Goal: Participate in discussion

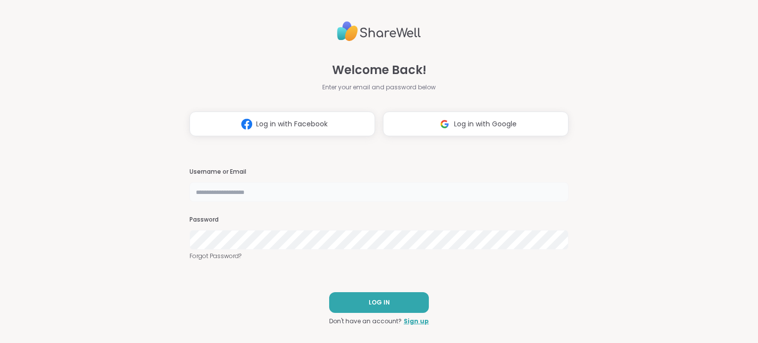
click at [276, 185] on input "text" at bounding box center [378, 192] width 379 height 20
type input "********"
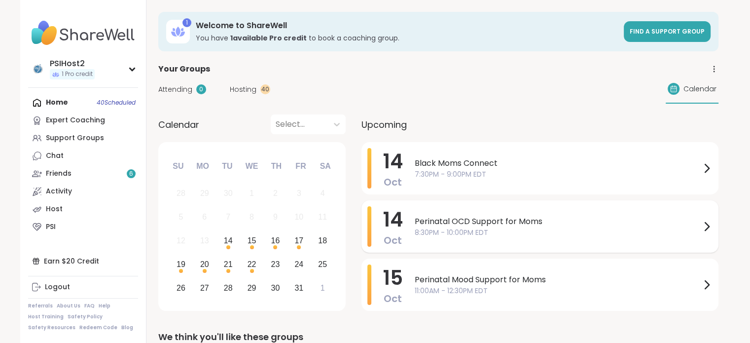
click at [526, 215] on div "Perinatal OCD Support for Moms 8:30PM - 10:00PM EDT" at bounding box center [564, 226] width 298 height 40
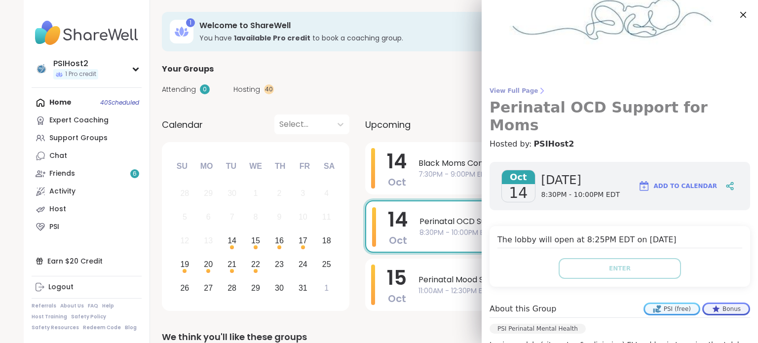
click at [507, 92] on span "View Full Page" at bounding box center [619, 91] width 260 height 8
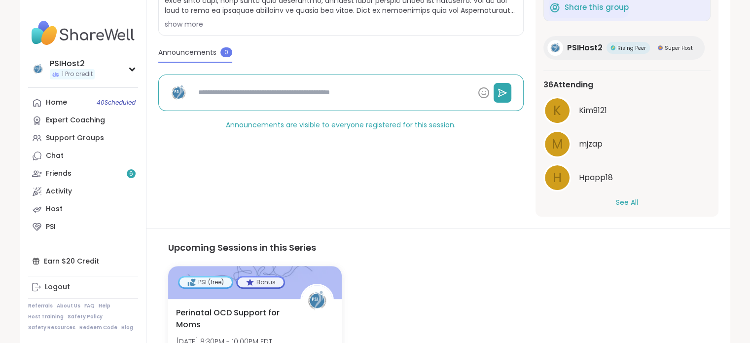
scroll to position [26, 0]
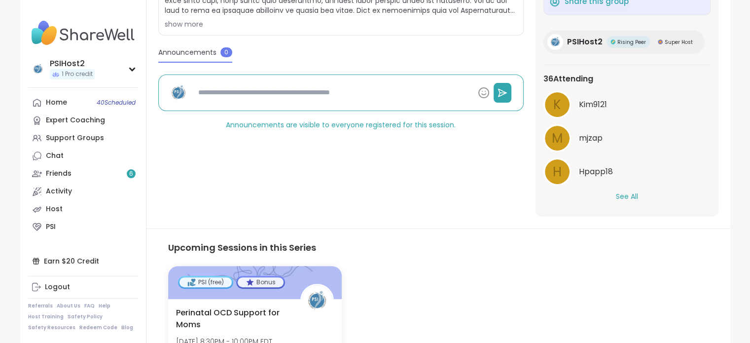
click at [626, 195] on button "See All" at bounding box center [627, 196] width 22 height 10
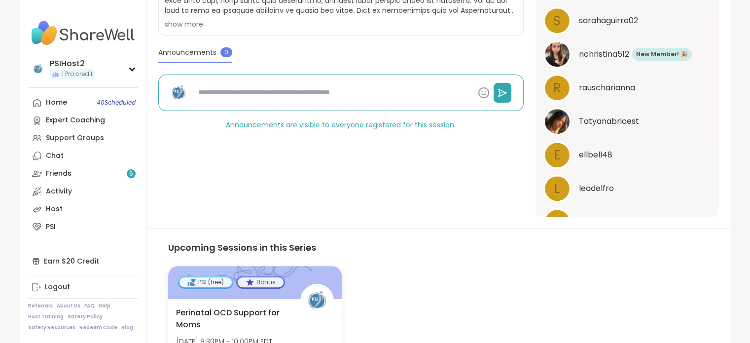
scroll to position [815, 0]
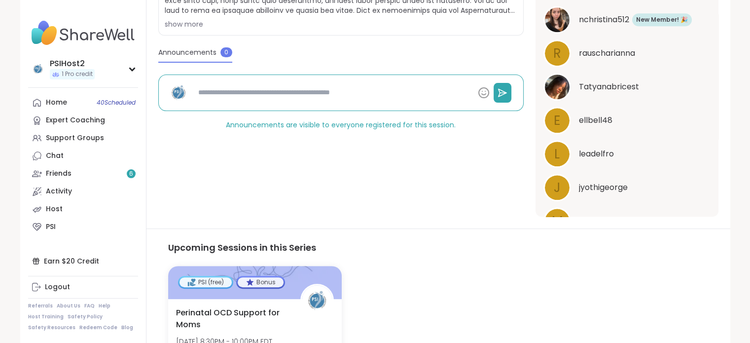
type textarea "*"
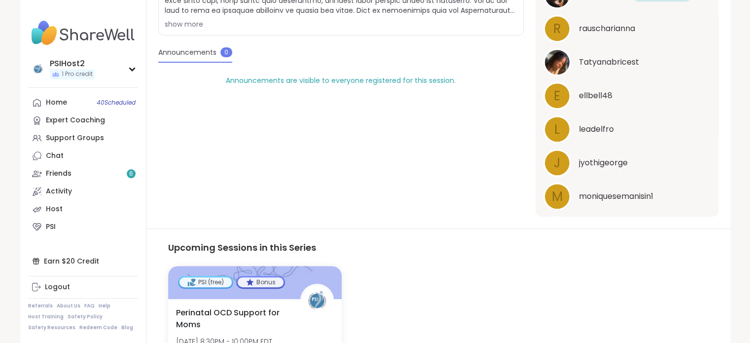
scroll to position [791, 0]
